Goal: Task Accomplishment & Management: Complete application form

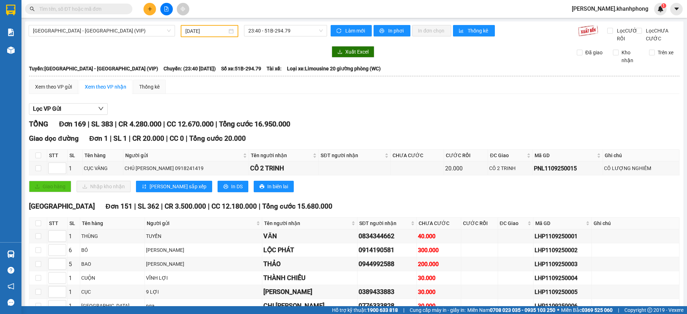
type input "[DATE]"
drag, startPoint x: 40, startPoint y: 230, endPoint x: 63, endPoint y: 219, distance: 25.4
click at [40, 226] on input "checkbox" at bounding box center [38, 224] width 6 height 6
checkbox input "true"
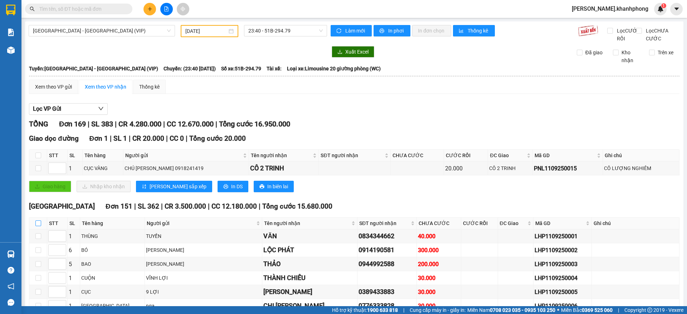
checkbox input "true"
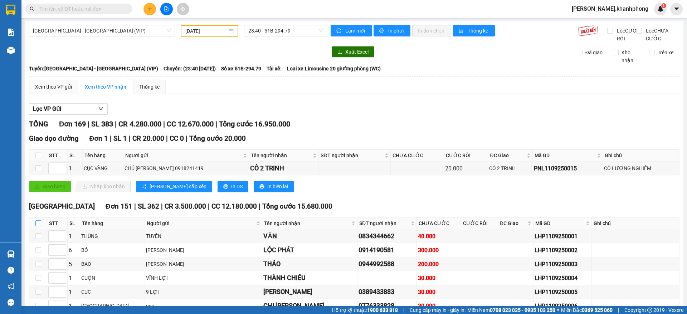
checkbox input "true"
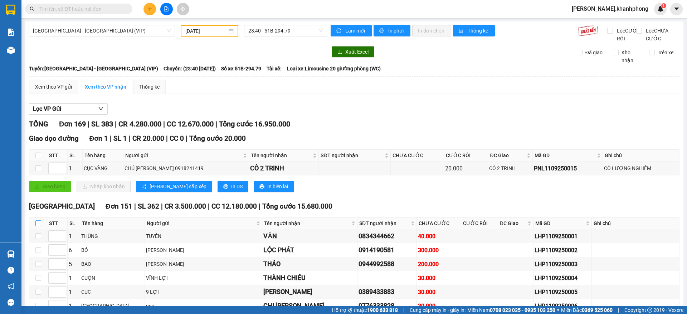
checkbox input "true"
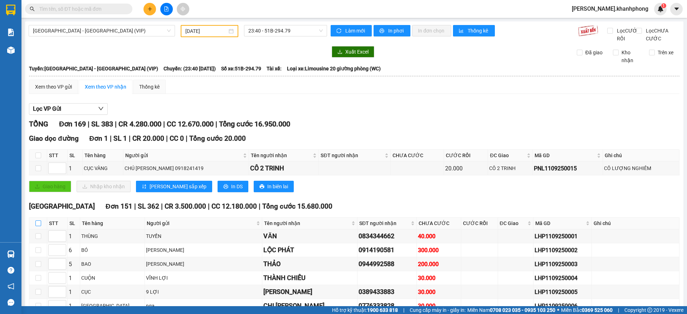
checkbox input "true"
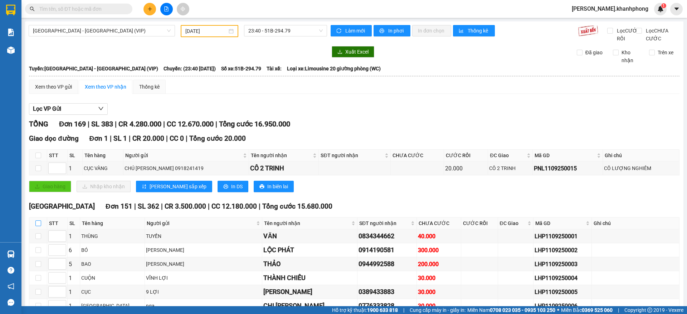
checkbox input "true"
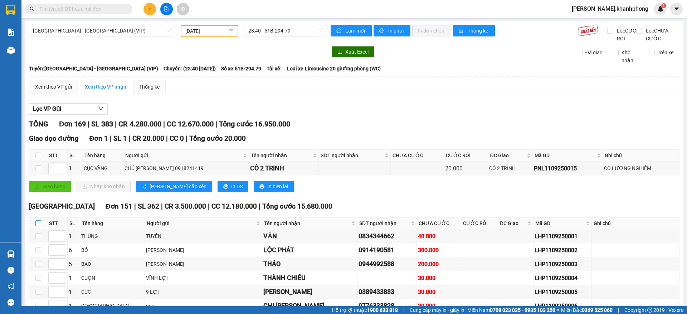
checkbox input "true"
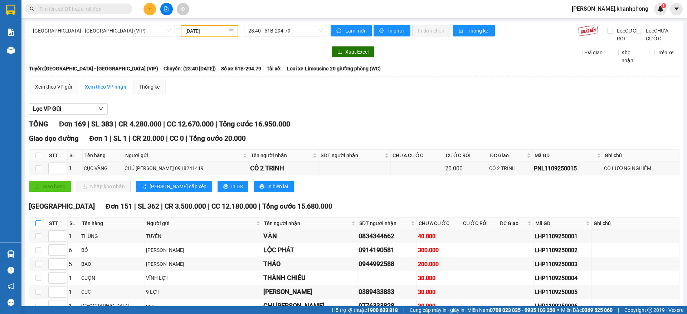
checkbox input "true"
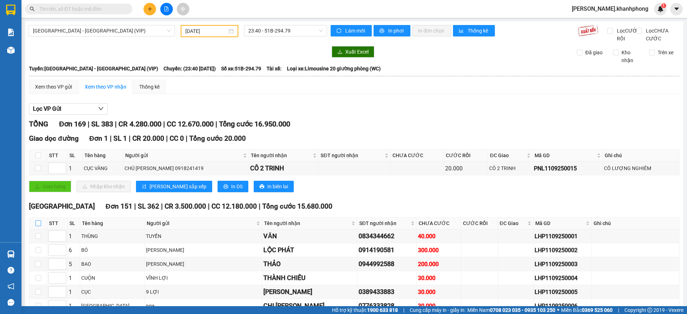
checkbox input "true"
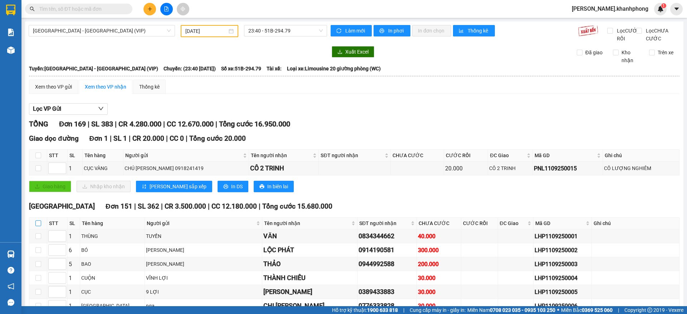
checkbox input "true"
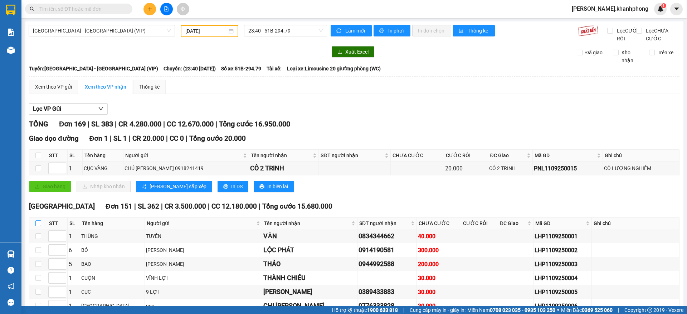
checkbox input "true"
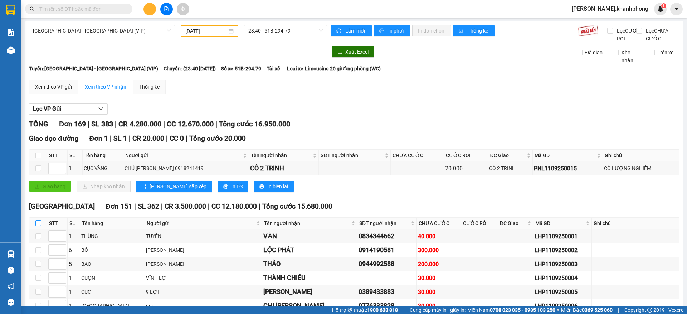
checkbox input "true"
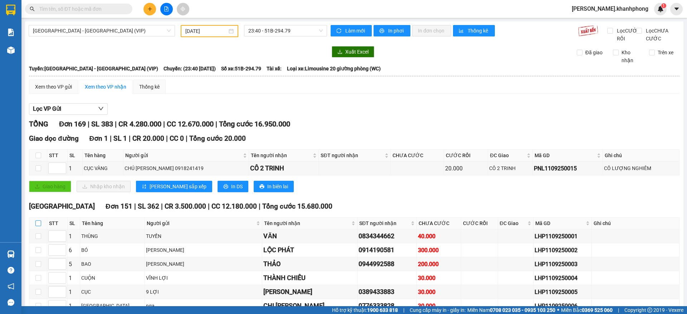
checkbox input "true"
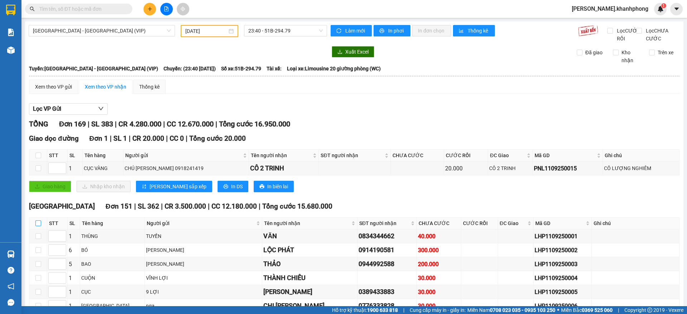
checkbox input "true"
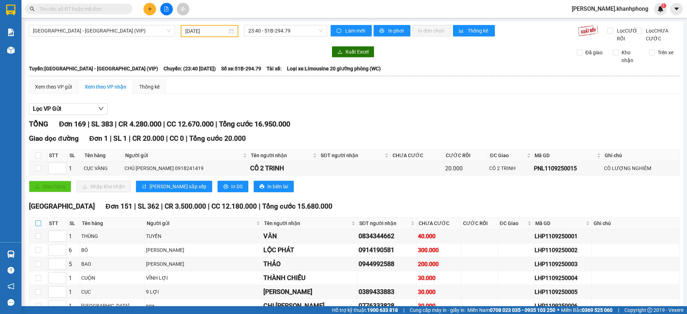
checkbox input "true"
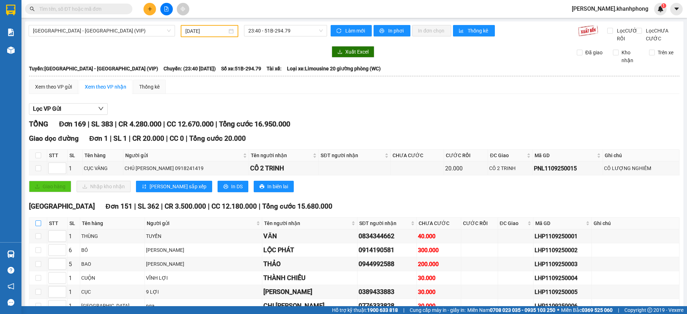
checkbox input "true"
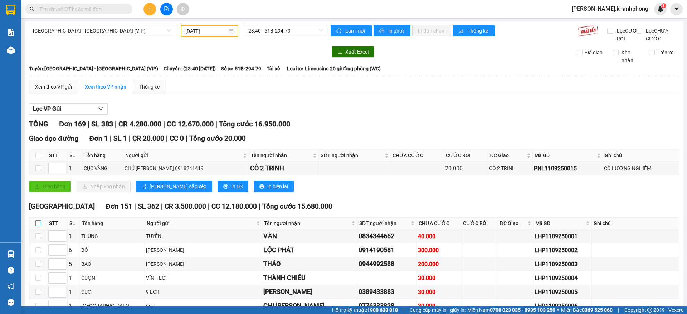
checkbox input "true"
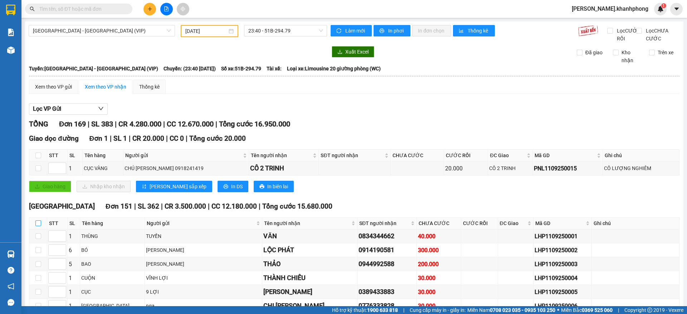
checkbox input "true"
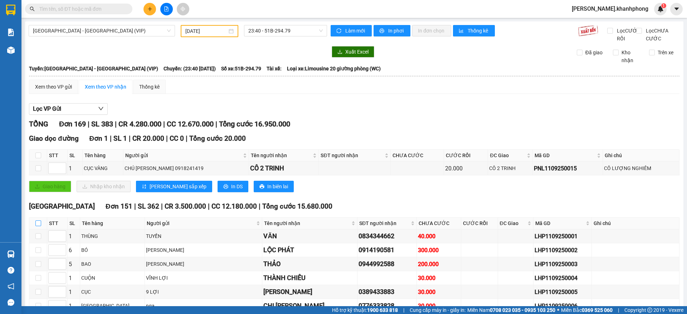
checkbox input "true"
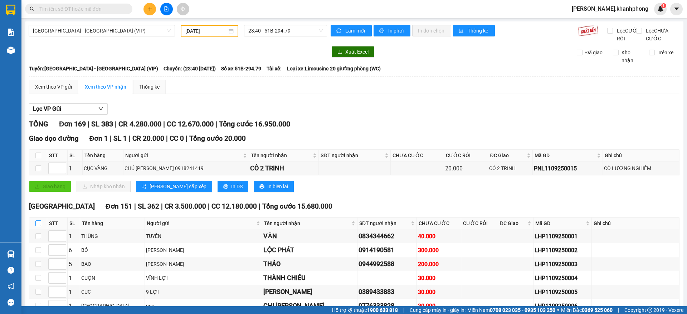
checkbox input "true"
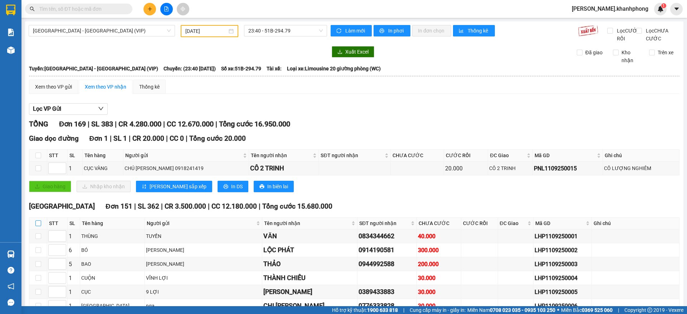
checkbox input "true"
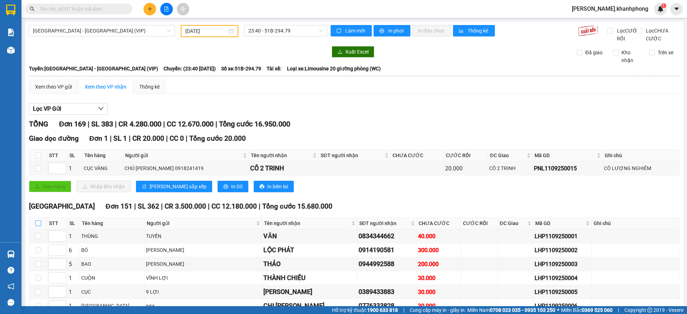
checkbox input "true"
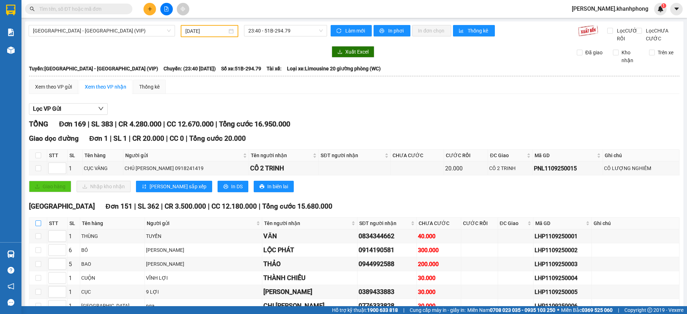
checkbox input "true"
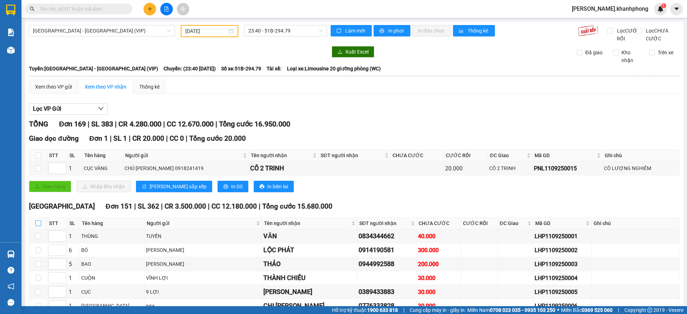
checkbox input "true"
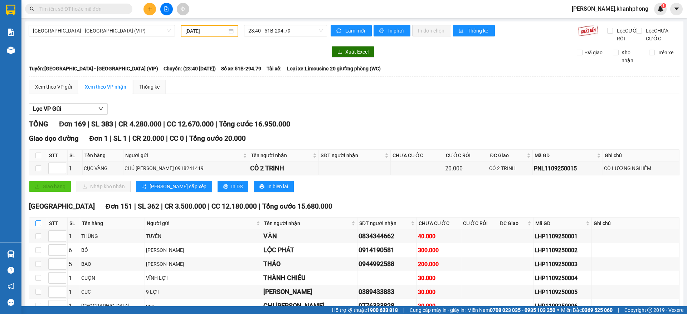
checkbox input "true"
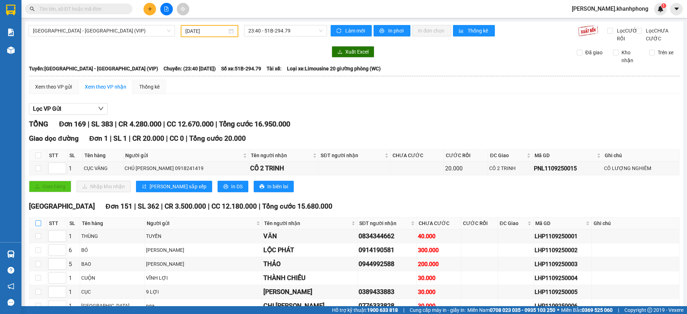
checkbox input "true"
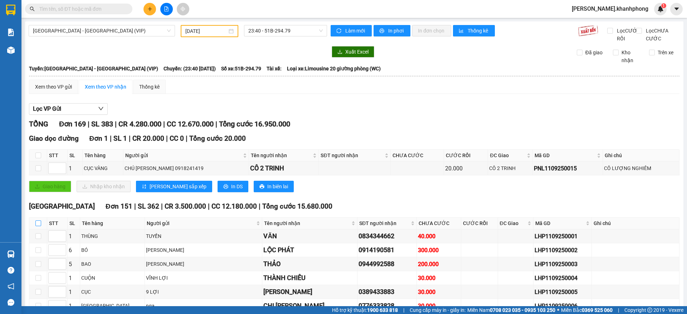
checkbox input "true"
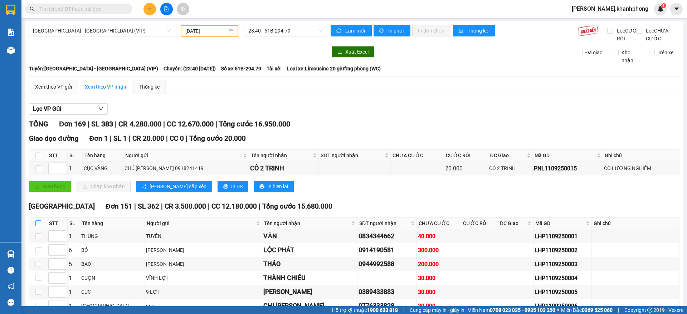
checkbox input "true"
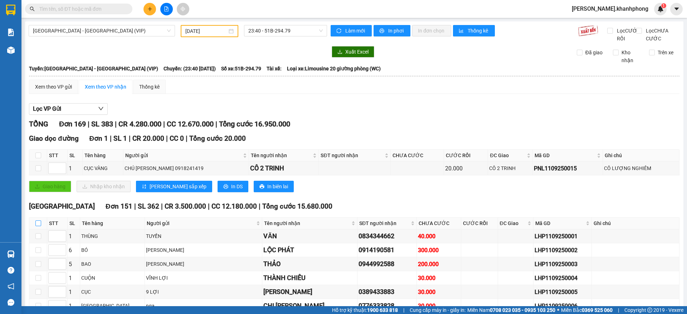
checkbox input "true"
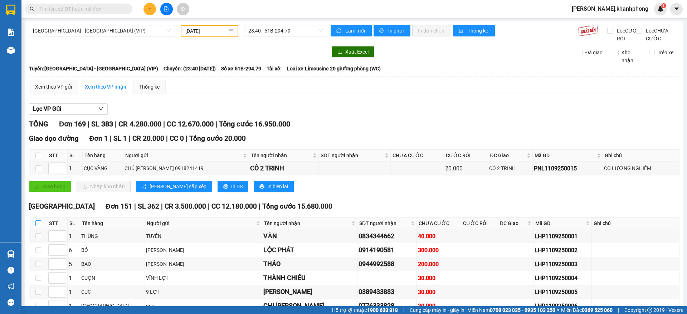
checkbox input "true"
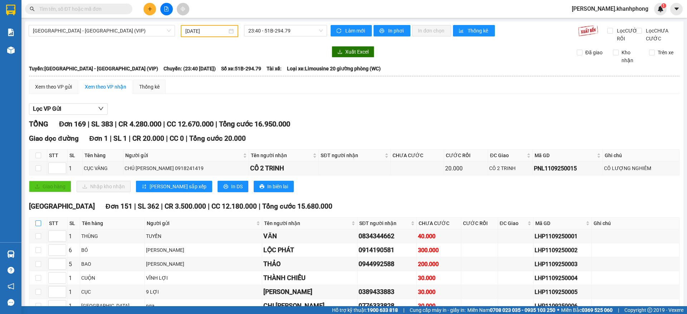
checkbox input "true"
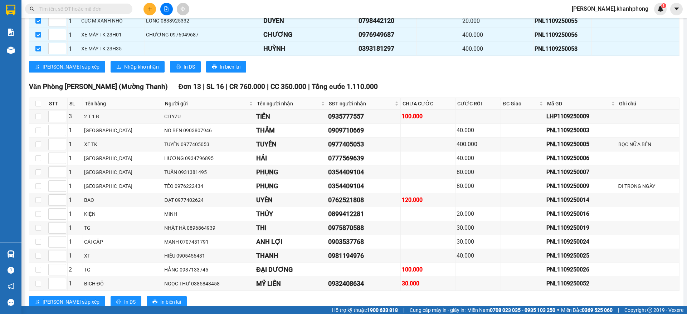
scroll to position [2190, 0]
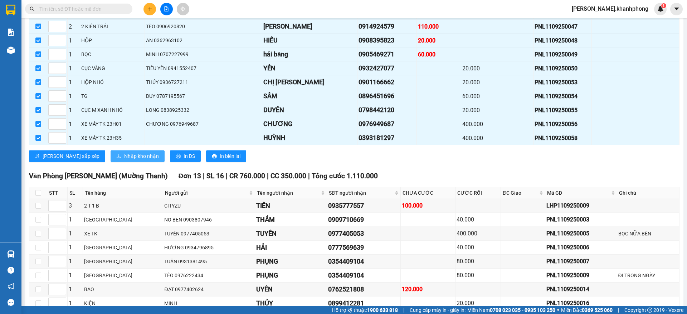
click at [124, 160] on span "Nhập kho nhận" at bounding box center [141, 156] width 35 height 8
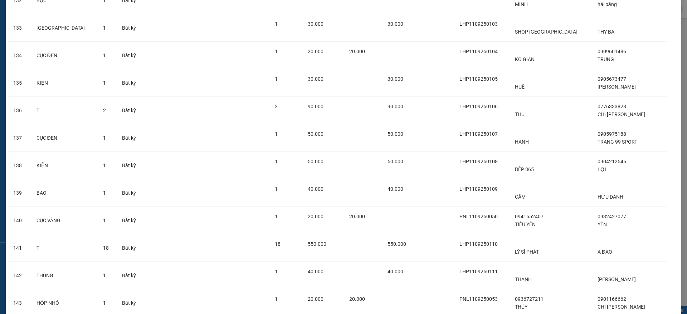
scroll to position [3956, 0]
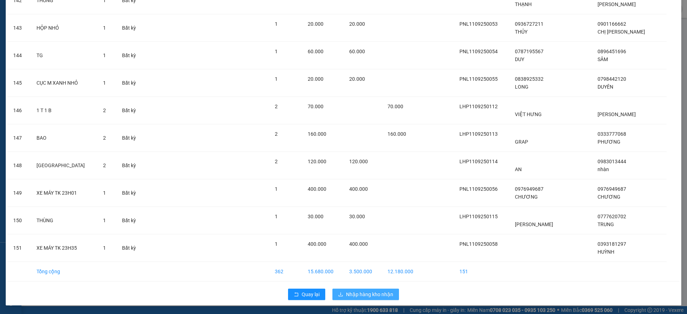
click at [347, 292] on span "Nhập hàng kho nhận" at bounding box center [369, 295] width 47 height 8
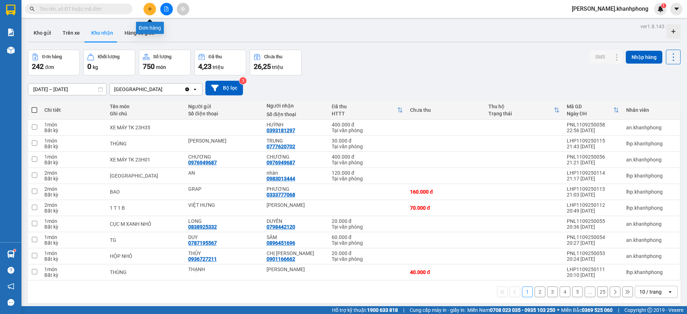
click at [150, 9] on icon "plus" at bounding box center [149, 8] width 5 height 5
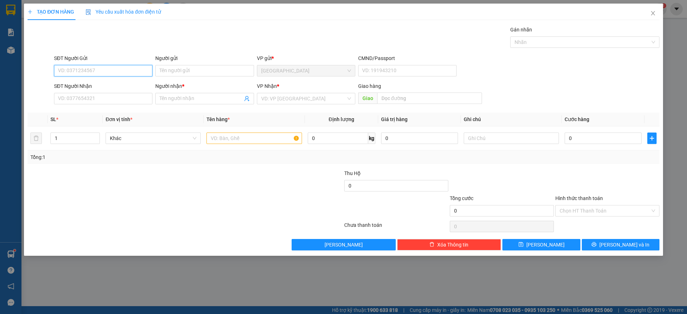
click at [118, 69] on input "SĐT Người Gửi" at bounding box center [103, 70] width 98 height 11
click at [115, 70] on input "SĐT Người Gửi" at bounding box center [103, 70] width 98 height 11
type input "0903599295"
click at [97, 86] on div "0903599295 - NGUYỆN SỰ" at bounding box center [103, 85] width 90 height 8
type input "NGUYỆN SỰ"
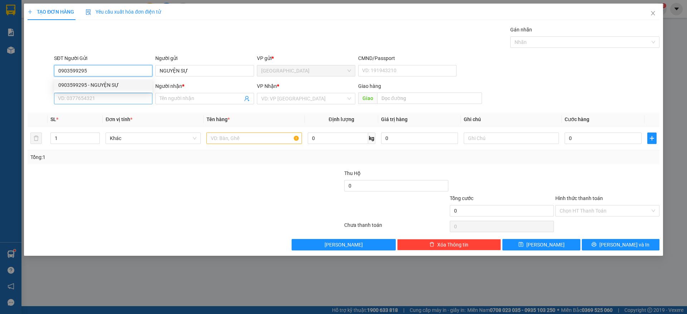
type input "0903599295"
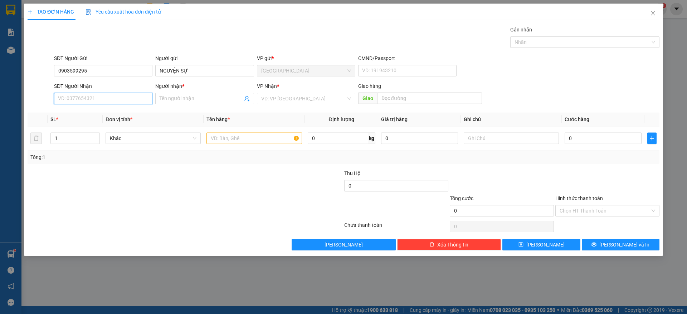
click at [102, 98] on input "SĐT Người Nhận" at bounding box center [103, 98] width 98 height 11
type input "0888892299"
click at [137, 111] on div "0888892299 - [PERSON_NAME]" at bounding box center [103, 113] width 90 height 8
type input "[PERSON_NAME]"
type input "0888892299"
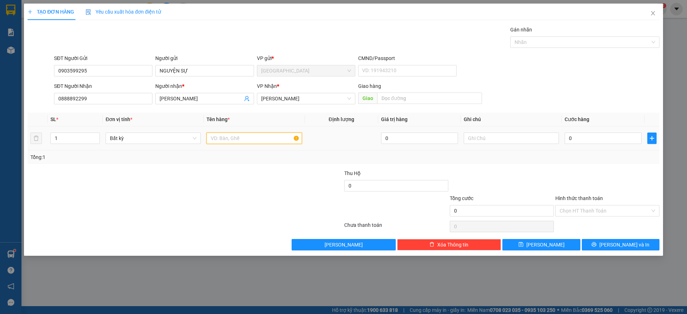
click at [244, 143] on input "text" at bounding box center [253, 138] width 95 height 11
click at [270, 100] on span "[PERSON_NAME]" at bounding box center [306, 98] width 90 height 11
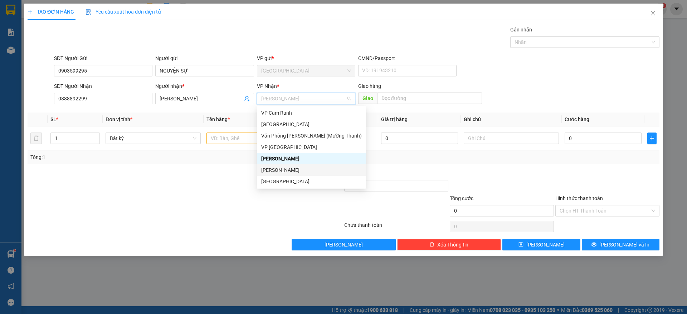
click at [281, 171] on div "[PERSON_NAME]" at bounding box center [311, 170] width 100 height 8
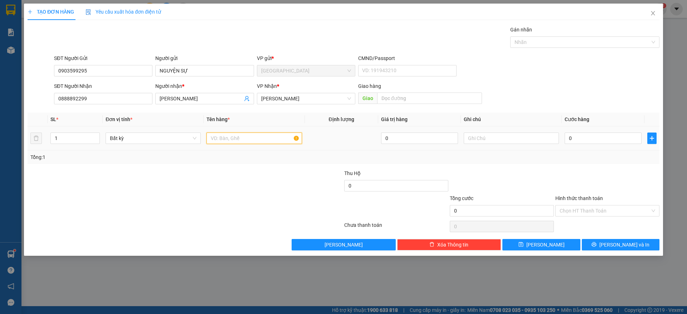
click at [234, 143] on input "text" at bounding box center [253, 138] width 95 height 11
type input "1 xe máy"
click at [589, 141] on input "0" at bounding box center [602, 138] width 77 height 11
type input "3"
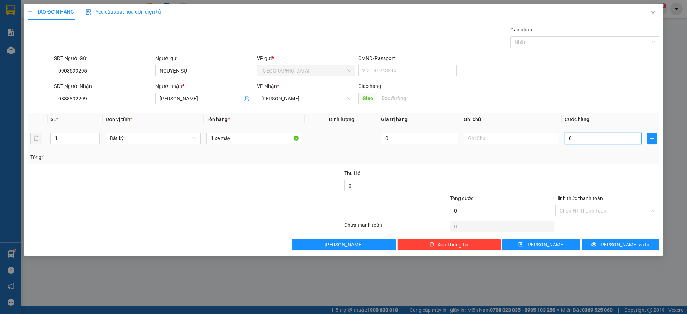
type input "3"
type input "35"
type input "350"
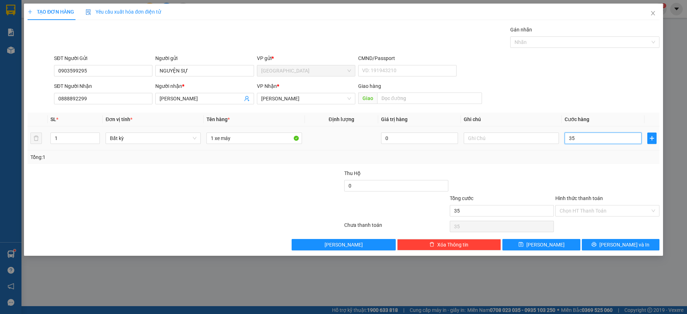
type input "350"
type input "350.000"
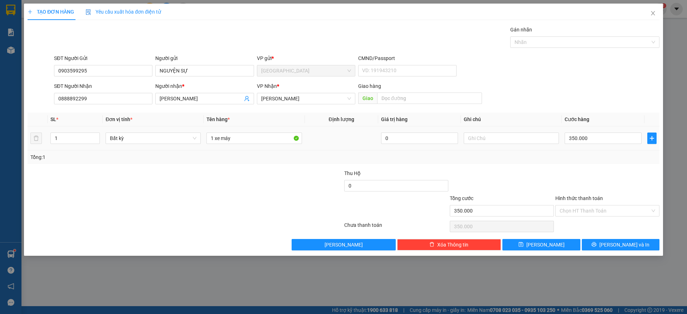
click at [488, 129] on td at bounding box center [511, 139] width 101 height 24
click at [486, 138] on input "text" at bounding box center [510, 138] width 95 height 11
type input "bọc xe"
click at [541, 175] on div at bounding box center [501, 181] width 105 height 25
click at [578, 210] on input "Hình thức thanh toán" at bounding box center [604, 211] width 90 height 11
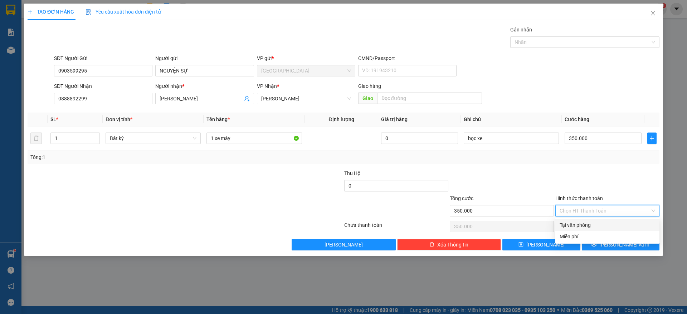
click at [585, 226] on div "Tại văn phòng" at bounding box center [606, 225] width 95 height 8
type input "0"
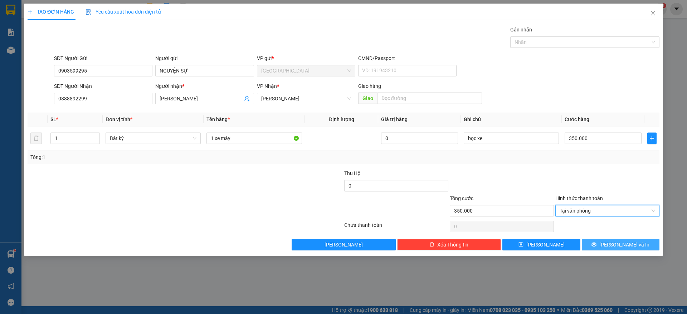
click at [613, 249] on button "[PERSON_NAME] và In" at bounding box center [620, 244] width 78 height 11
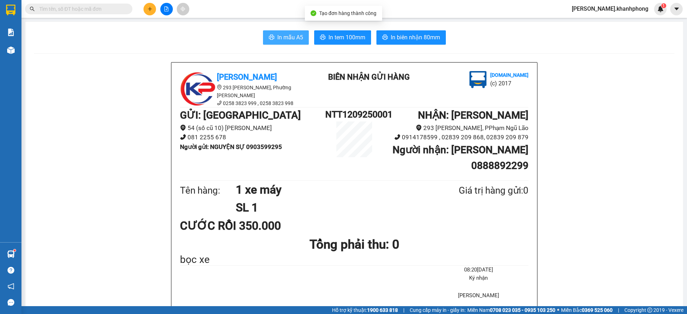
click at [280, 36] on span "In mẫu A5" at bounding box center [290, 37] width 26 height 9
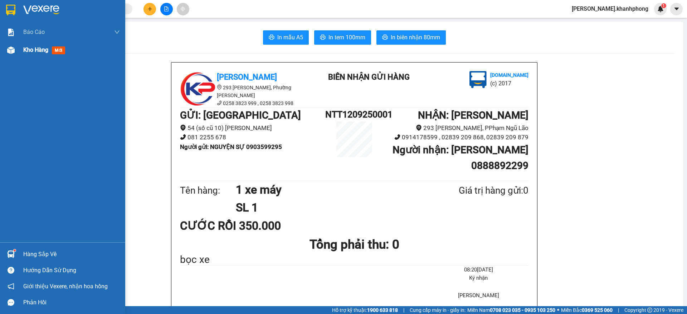
click at [8, 55] on div at bounding box center [11, 50] width 13 height 13
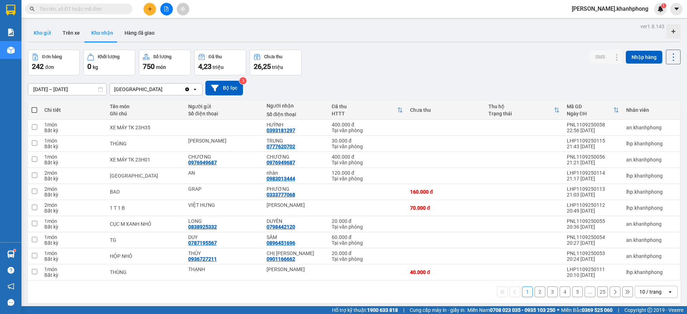
click at [46, 29] on button "Kho gửi" at bounding box center [42, 32] width 29 height 17
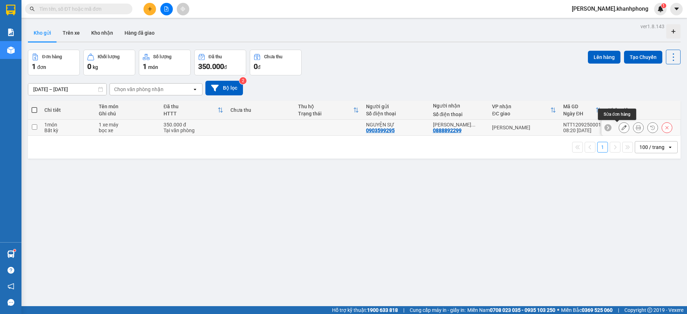
click at [619, 130] on button at bounding box center [624, 128] width 10 height 13
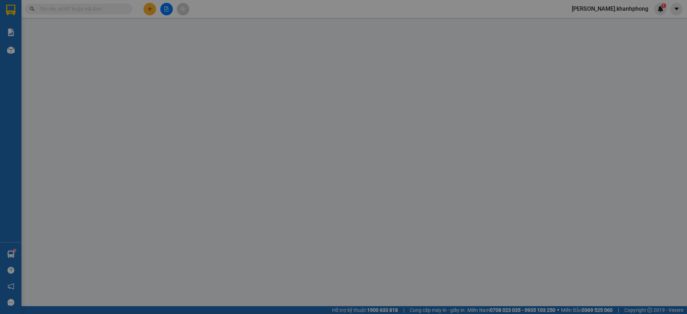
type input "0903599295"
type input "0888892299"
type input "350.000"
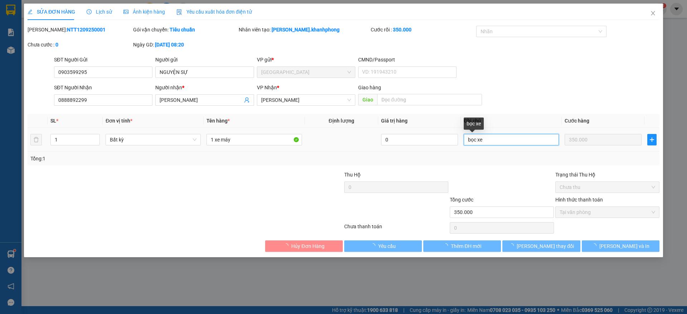
click at [501, 139] on input "bọc xe" at bounding box center [510, 139] width 95 height 11
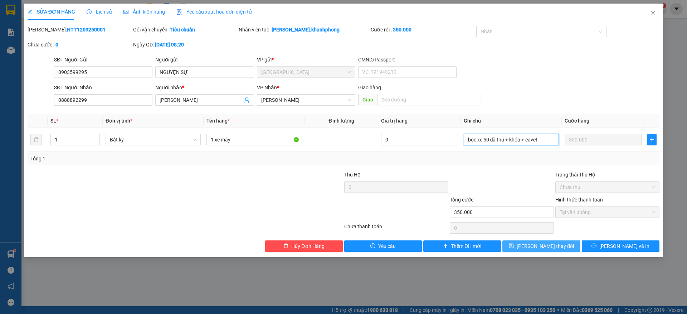
type input "bọc xe 50 đã thu + khóa + cavet"
click at [539, 247] on span "[PERSON_NAME] thay đổi" at bounding box center [544, 246] width 57 height 8
